Goal: Information Seeking & Learning: Learn about a topic

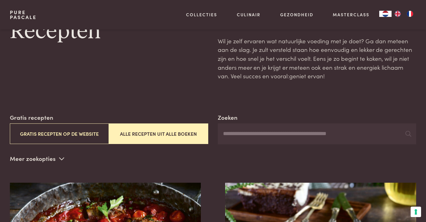
scroll to position [23, 0]
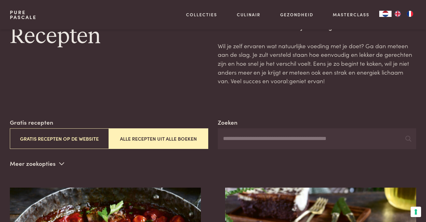
click at [241, 141] on input "Zoeken" at bounding box center [317, 138] width 198 height 21
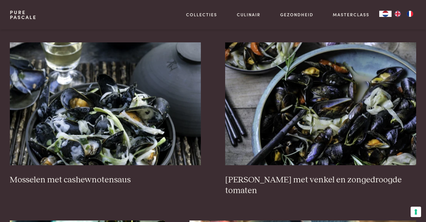
scroll to position [694, 0]
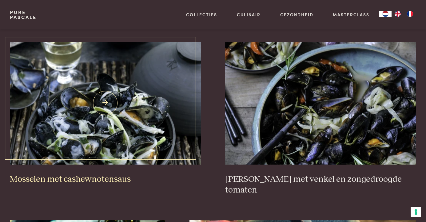
type input "********"
click at [98, 105] on img at bounding box center [105, 103] width 191 height 123
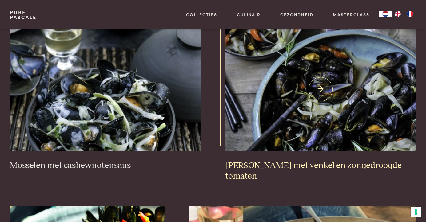
scroll to position [709, 0]
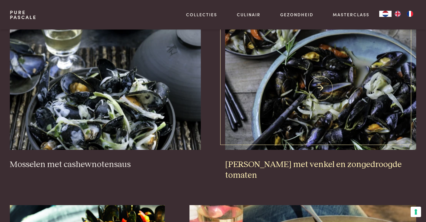
click at [340, 81] on img at bounding box center [320, 88] width 191 height 123
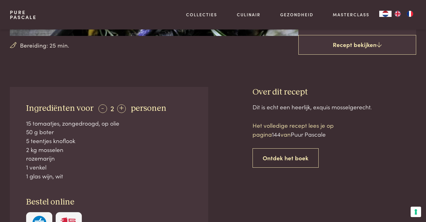
scroll to position [176, 0]
